Goal: Task Accomplishment & Management: Manage account settings

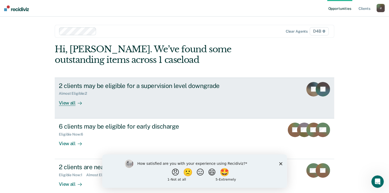
click at [70, 103] on div "View all" at bounding box center [73, 101] width 29 height 10
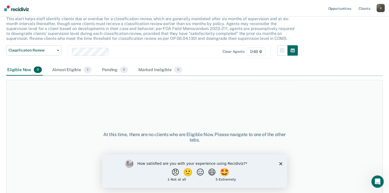
scroll to position [35, 0]
click at [174, 175] on button "😠" at bounding box center [176, 172] width 12 height 10
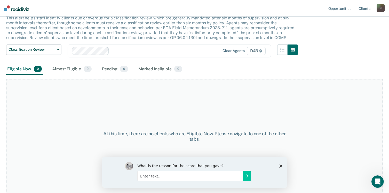
click at [180, 175] on input "Enter text..." at bounding box center [190, 175] width 106 height 10
type input "too much extra"
click at [246, 178] on button "Submit your response" at bounding box center [247, 175] width 8 height 10
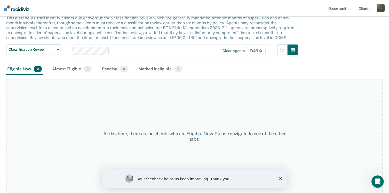
click at [284, 178] on div "Your feedback helps us keep improving. Thank you!" at bounding box center [194, 178] width 185 height 19
click at [282, 178] on icon "Close survey" at bounding box center [280, 177] width 3 height 3
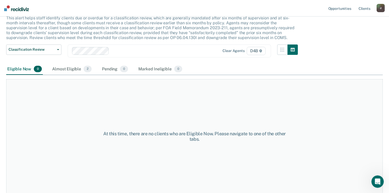
click at [57, 67] on div "Almost Eligible 2" at bounding box center [72, 69] width 42 height 11
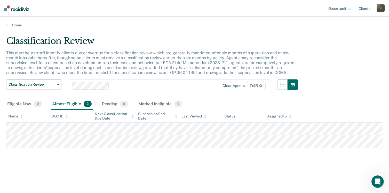
scroll to position [0, 0]
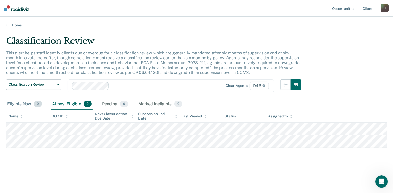
click at [22, 104] on div "Eligible Now 0" at bounding box center [24, 103] width 37 height 11
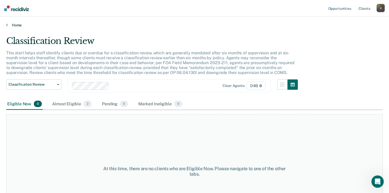
click at [12, 25] on link "Home" at bounding box center [194, 25] width 377 height 5
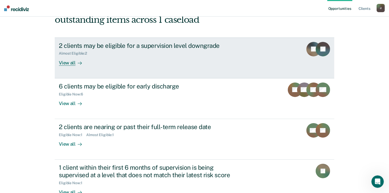
scroll to position [52, 0]
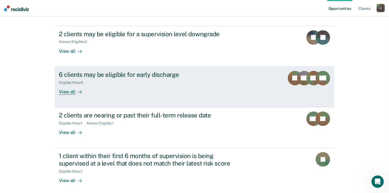
click at [63, 92] on div "View all" at bounding box center [73, 89] width 29 height 10
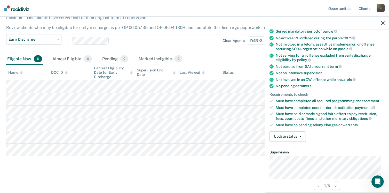
scroll to position [52, 0]
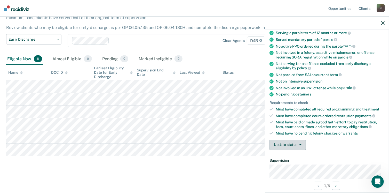
click at [297, 142] on button "Update status" at bounding box center [288, 145] width 36 height 10
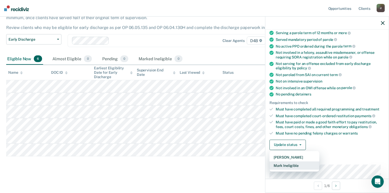
click at [289, 163] on button "Mark Ineligible" at bounding box center [295, 165] width 50 height 8
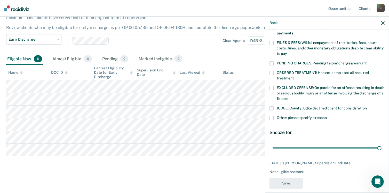
scroll to position [117, 0]
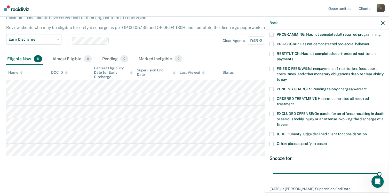
click at [272, 52] on span at bounding box center [272, 54] width 4 height 4
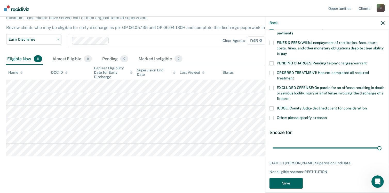
click at [292, 178] on button "Save" at bounding box center [286, 183] width 33 height 11
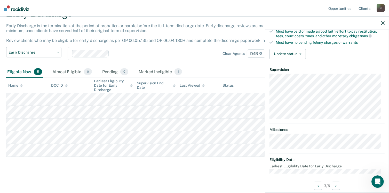
scroll to position [140, 0]
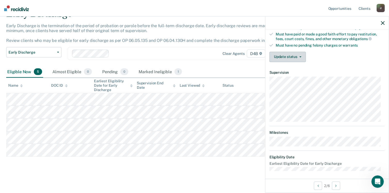
click at [302, 52] on button "Update status" at bounding box center [288, 57] width 36 height 10
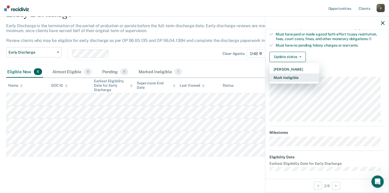
click at [285, 74] on button "Mark Ineligible" at bounding box center [295, 77] width 50 height 8
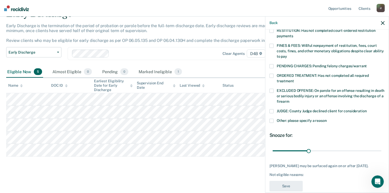
scroll to position [88, 0]
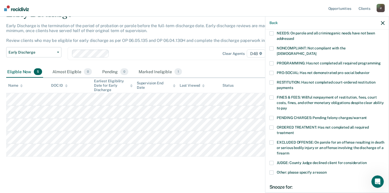
click at [272, 80] on span at bounding box center [272, 82] width 4 height 4
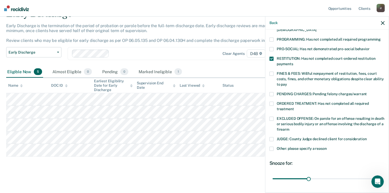
scroll to position [147, 0]
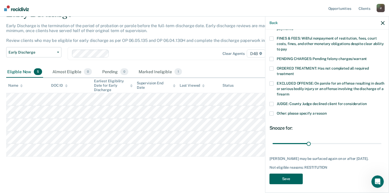
click at [287, 177] on button "Save" at bounding box center [286, 178] width 33 height 11
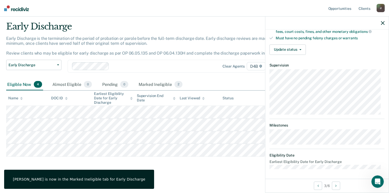
scroll to position [145, 0]
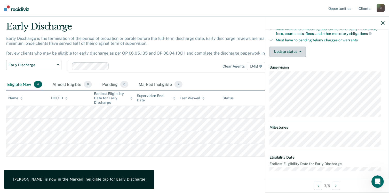
click at [298, 51] on span "button" at bounding box center [300, 51] width 4 height 1
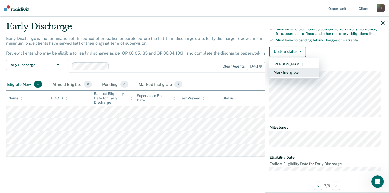
click at [290, 70] on button "Mark Ineligible" at bounding box center [295, 72] width 50 height 8
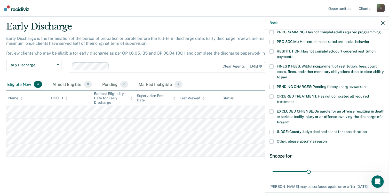
scroll to position [93, 0]
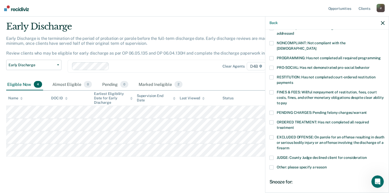
click at [271, 75] on span at bounding box center [272, 77] width 4 height 4
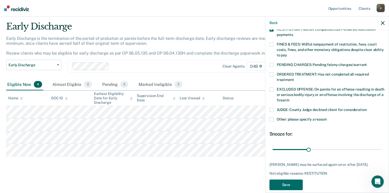
scroll to position [147, 0]
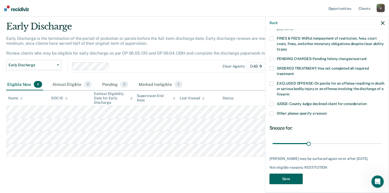
click at [286, 179] on button "Save" at bounding box center [286, 178] width 33 height 11
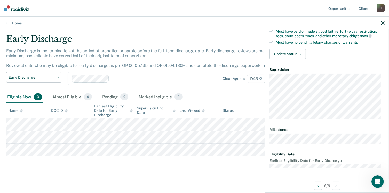
scroll to position [140, 0]
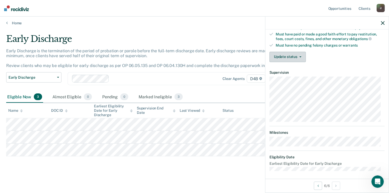
click at [299, 56] on span "button" at bounding box center [300, 56] width 4 height 1
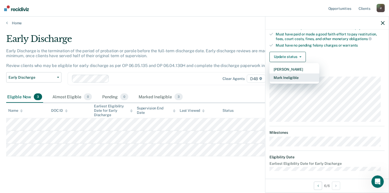
click at [290, 75] on button "Mark Ineligible" at bounding box center [295, 77] width 50 height 8
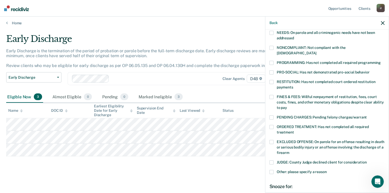
scroll to position [88, 0]
click at [271, 80] on span at bounding box center [272, 82] width 4 height 4
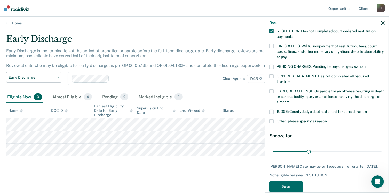
scroll to position [140, 0]
click at [283, 187] on button "Save" at bounding box center [286, 186] width 33 height 11
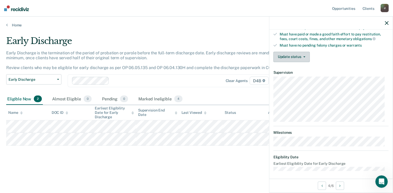
click at [303, 52] on button "Update status" at bounding box center [292, 57] width 36 height 10
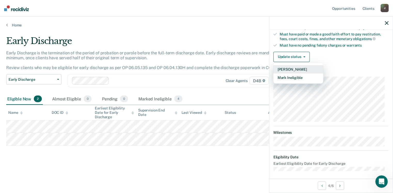
click at [284, 67] on button "[PERSON_NAME]" at bounding box center [299, 69] width 50 height 8
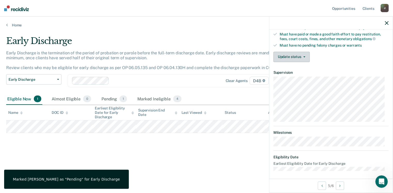
click at [302, 52] on button "Update status" at bounding box center [292, 57] width 36 height 10
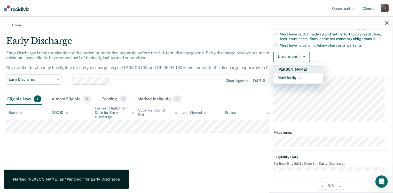
click at [291, 67] on button "[PERSON_NAME]" at bounding box center [299, 69] width 50 height 8
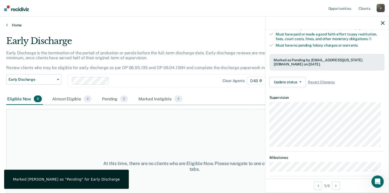
click at [12, 25] on link "Home" at bounding box center [194, 25] width 377 height 5
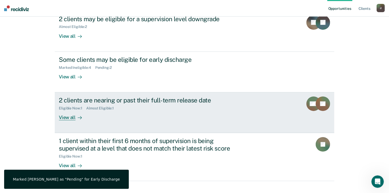
scroll to position [75, 0]
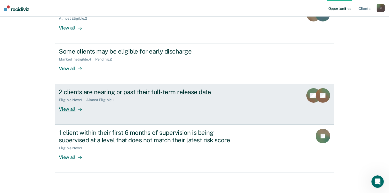
click at [66, 109] on div "View all" at bounding box center [73, 107] width 29 height 10
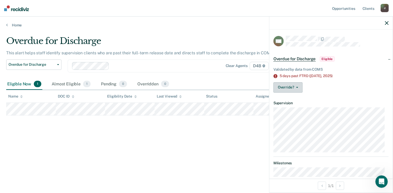
click at [297, 87] on button "Override?" at bounding box center [288, 87] width 29 height 10
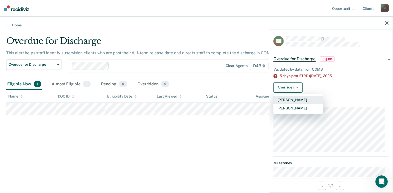
click at [290, 97] on button "[PERSON_NAME]" at bounding box center [299, 100] width 50 height 8
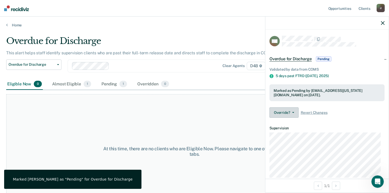
scroll to position [37, 0]
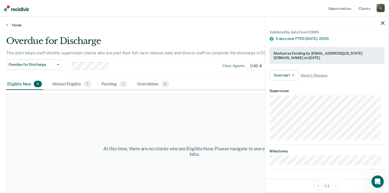
click at [7, 24] on link "Home" at bounding box center [194, 25] width 377 height 5
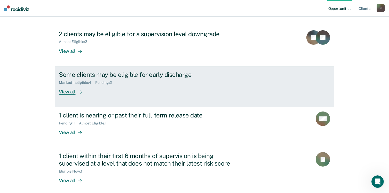
scroll to position [26, 0]
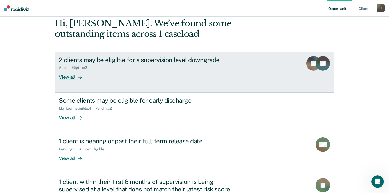
click at [67, 78] on div "View all" at bounding box center [73, 75] width 29 height 10
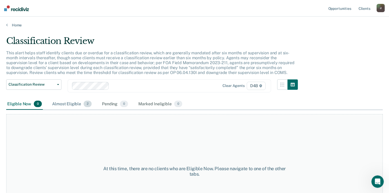
click at [72, 104] on div "Almost Eligible 2" at bounding box center [72, 103] width 42 height 11
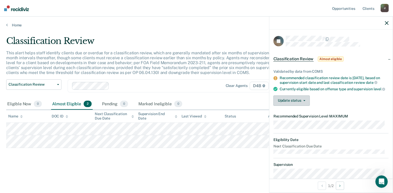
click at [307, 106] on button "Update status" at bounding box center [292, 100] width 36 height 10
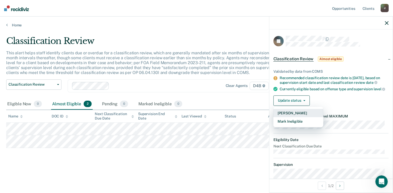
click at [294, 117] on button "[PERSON_NAME]" at bounding box center [299, 113] width 50 height 8
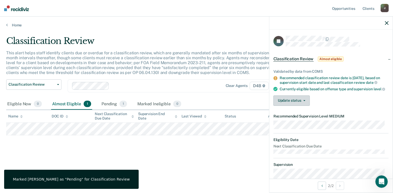
click at [302, 106] on button "Update status" at bounding box center [292, 100] width 36 height 10
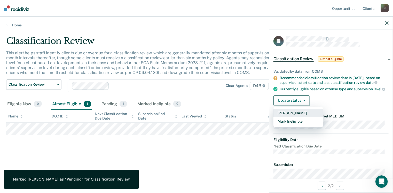
click at [279, 117] on button "[PERSON_NAME]" at bounding box center [299, 113] width 50 height 8
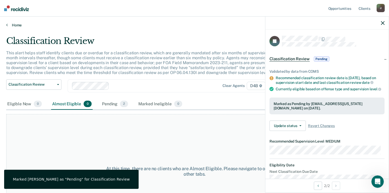
click at [13, 24] on link "Home" at bounding box center [194, 25] width 377 height 5
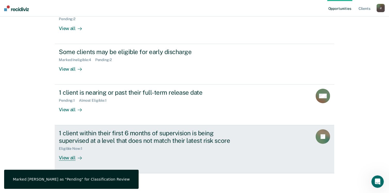
scroll to position [75, 0]
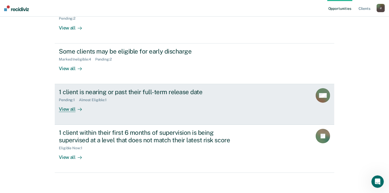
click at [68, 109] on div "View all" at bounding box center [73, 107] width 29 height 10
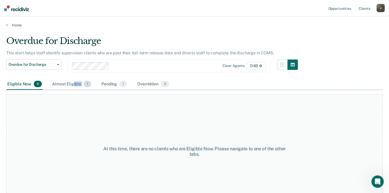
click at [73, 86] on div "Almost Eligible 1" at bounding box center [71, 84] width 41 height 11
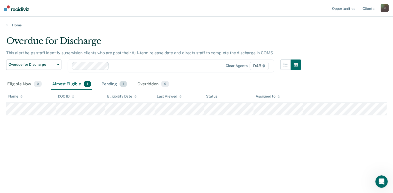
click at [111, 84] on div "Pending 1" at bounding box center [115, 84] width 28 height 11
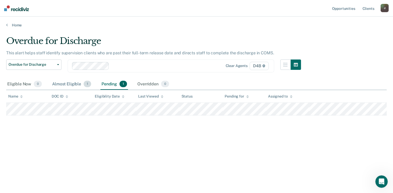
click at [66, 82] on div "Almost Eligible 1" at bounding box center [71, 84] width 41 height 11
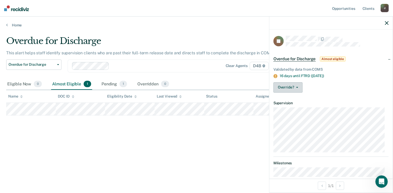
click at [295, 87] on span "button" at bounding box center [296, 87] width 4 height 1
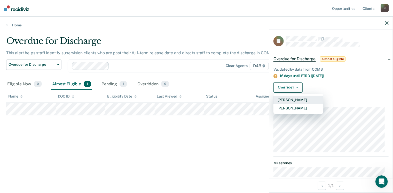
click at [294, 98] on button "[PERSON_NAME]" at bounding box center [299, 100] width 50 height 8
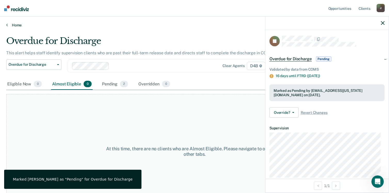
click at [12, 23] on link "Home" at bounding box center [194, 25] width 377 height 5
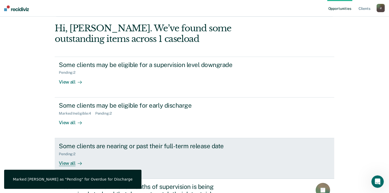
scroll to position [75, 0]
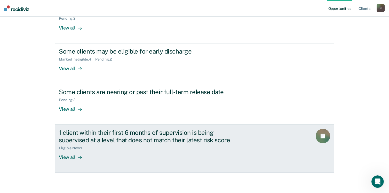
click at [64, 155] on div "View all" at bounding box center [73, 155] width 29 height 10
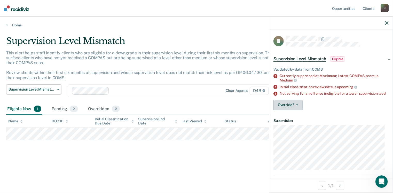
click at [298, 109] on button "Override?" at bounding box center [288, 105] width 29 height 10
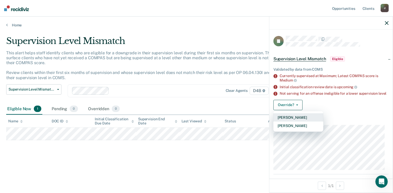
click at [291, 120] on button "[PERSON_NAME]" at bounding box center [299, 117] width 50 height 8
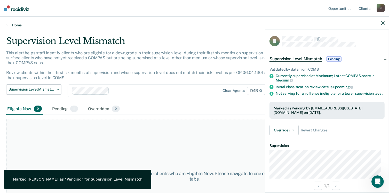
click at [18, 24] on link "Home" at bounding box center [194, 25] width 377 height 5
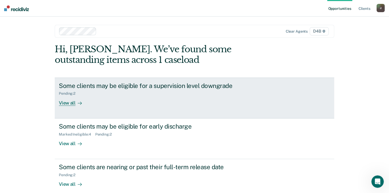
click at [66, 103] on div "View all" at bounding box center [73, 101] width 29 height 10
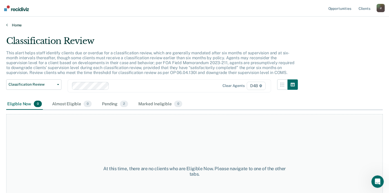
click at [19, 25] on link "Home" at bounding box center [194, 25] width 377 height 5
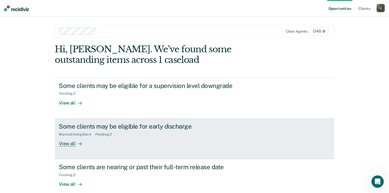
click at [63, 142] on div "View all" at bounding box center [73, 141] width 29 height 10
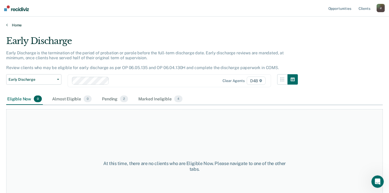
click at [17, 24] on link "Home" at bounding box center [194, 25] width 377 height 5
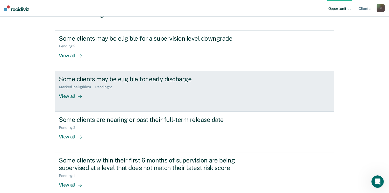
scroll to position [52, 0]
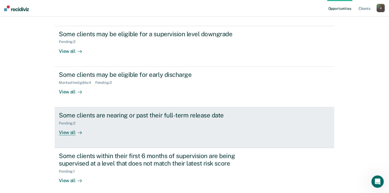
click at [61, 133] on div "View all" at bounding box center [73, 130] width 29 height 10
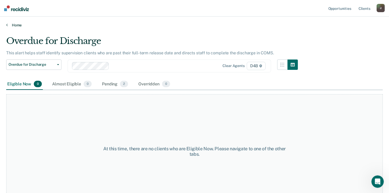
click at [14, 24] on link "Home" at bounding box center [194, 25] width 377 height 5
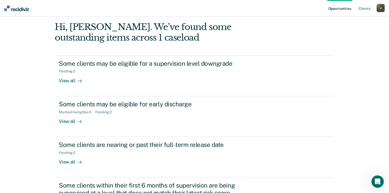
scroll to position [75, 0]
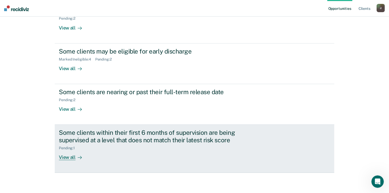
click at [66, 156] on div "View all" at bounding box center [73, 155] width 29 height 10
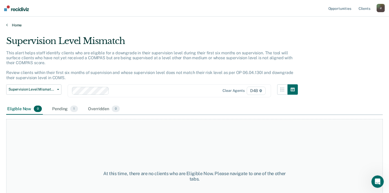
click at [13, 24] on link "Home" at bounding box center [194, 25] width 377 height 5
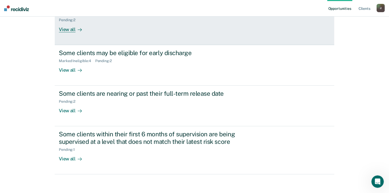
scroll to position [75, 0]
